Goal: Find contact information: Find contact information

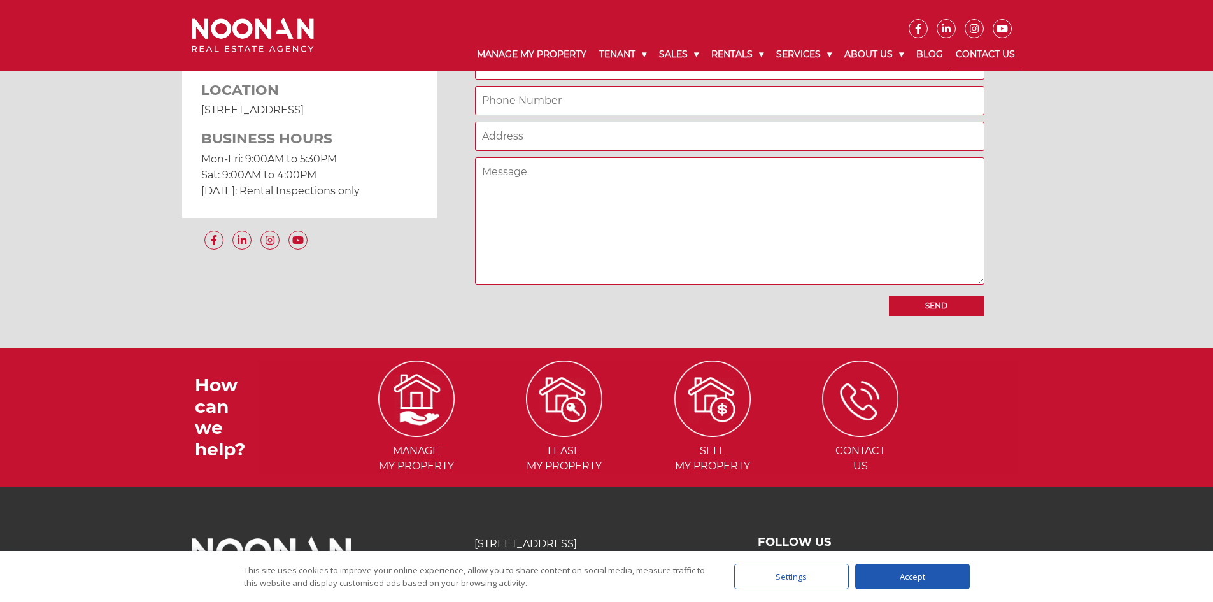
scroll to position [1164, 0]
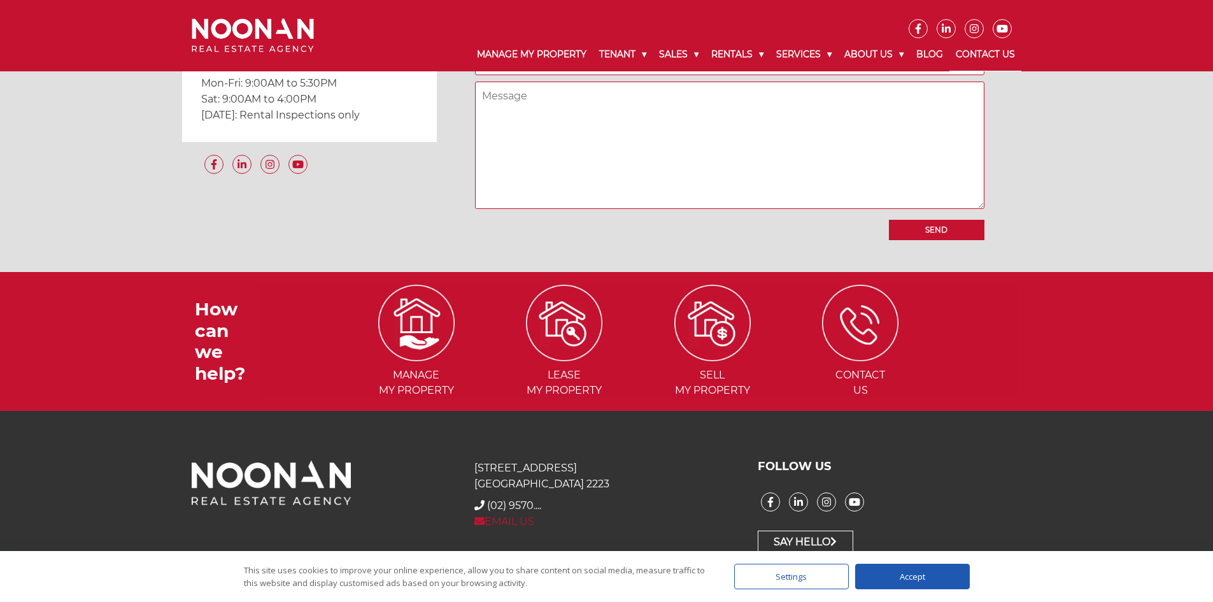
click at [499, 520] on link "EMAIL US" at bounding box center [505, 521] width 60 height 12
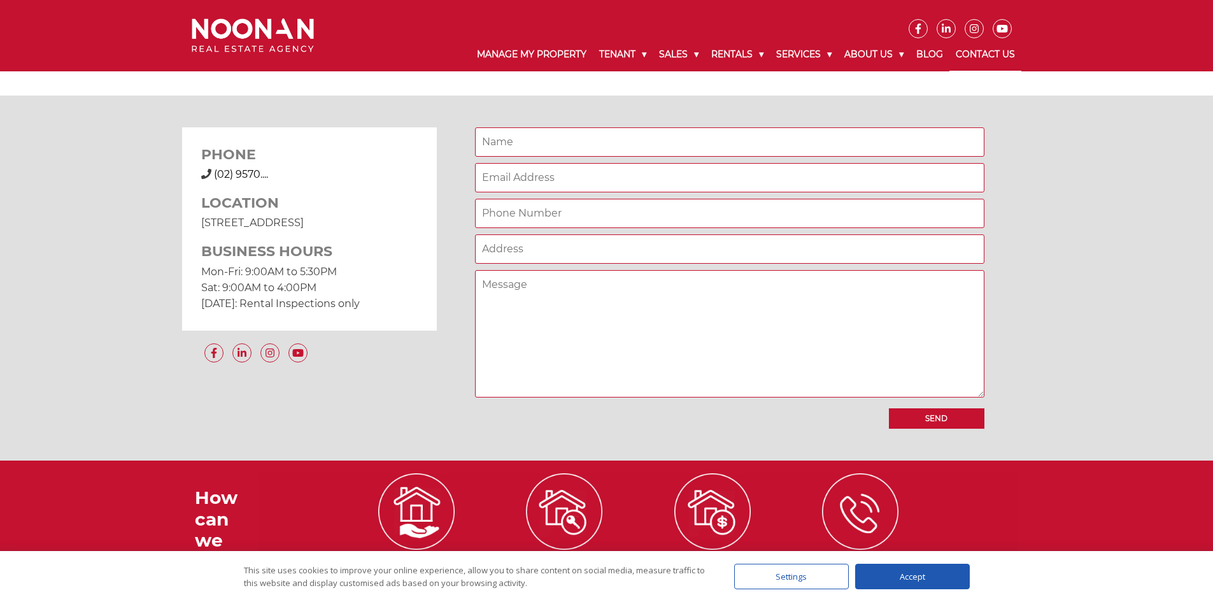
scroll to position [910, 0]
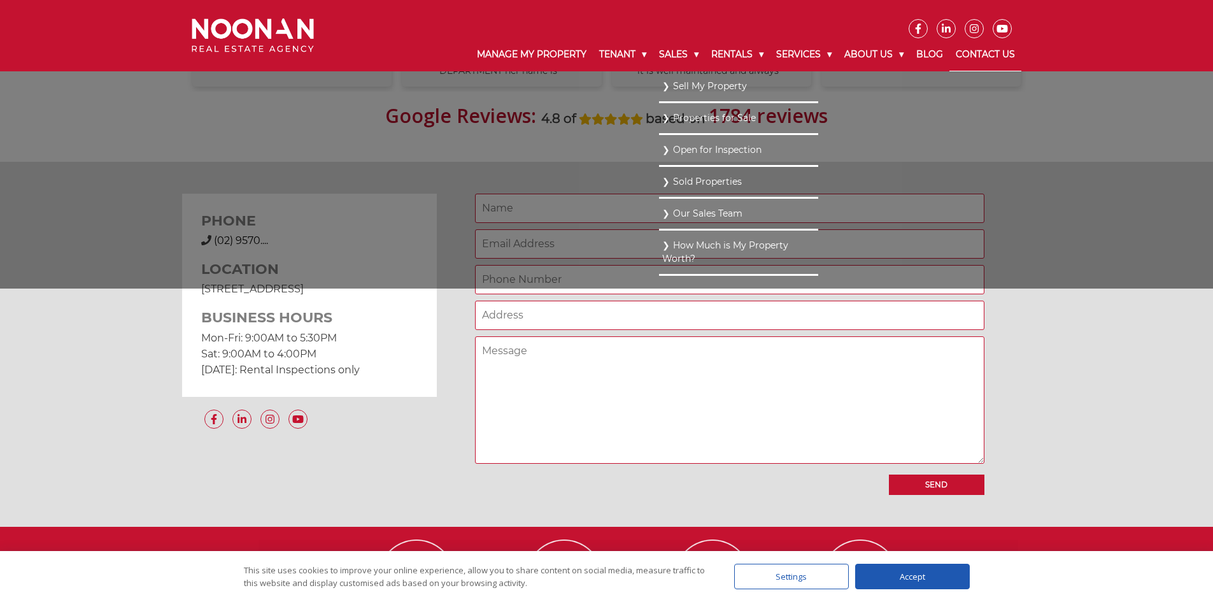
click at [690, 219] on link "Our Sales Team" at bounding box center [738, 213] width 153 height 17
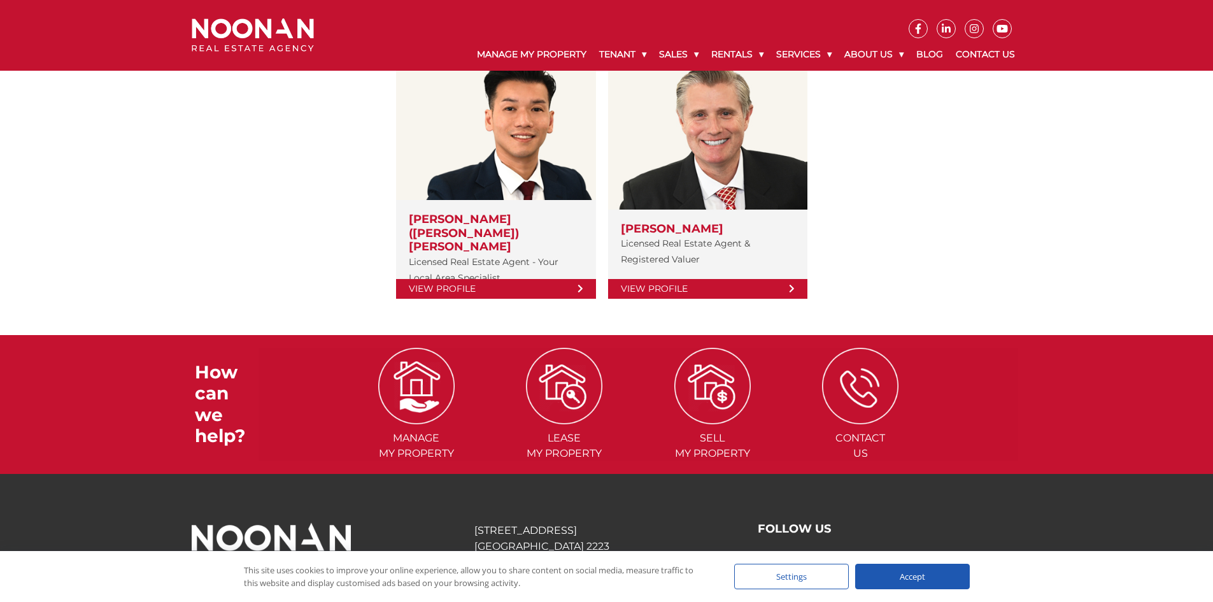
scroll to position [299, 0]
